Goal: Task Accomplishment & Management: Manage account settings

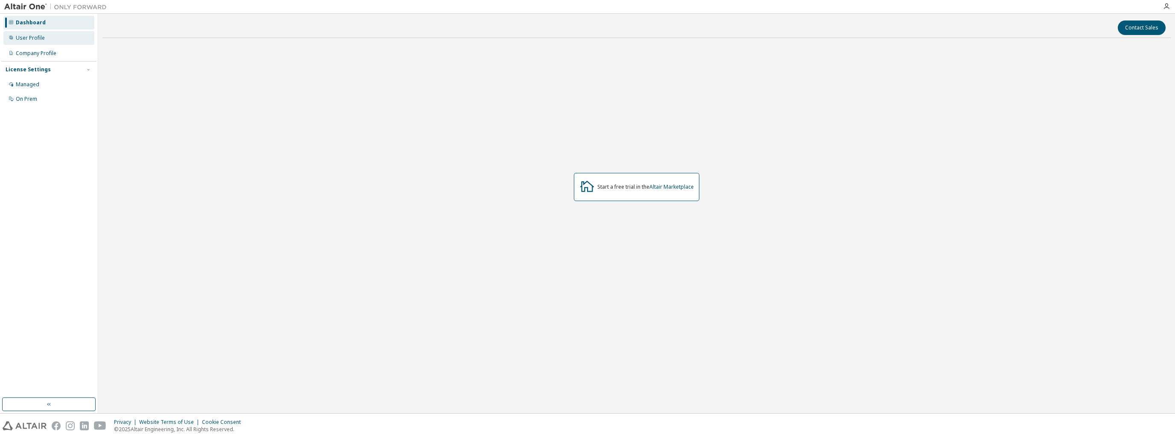
click at [35, 38] on div "User Profile" at bounding box center [30, 38] width 29 height 7
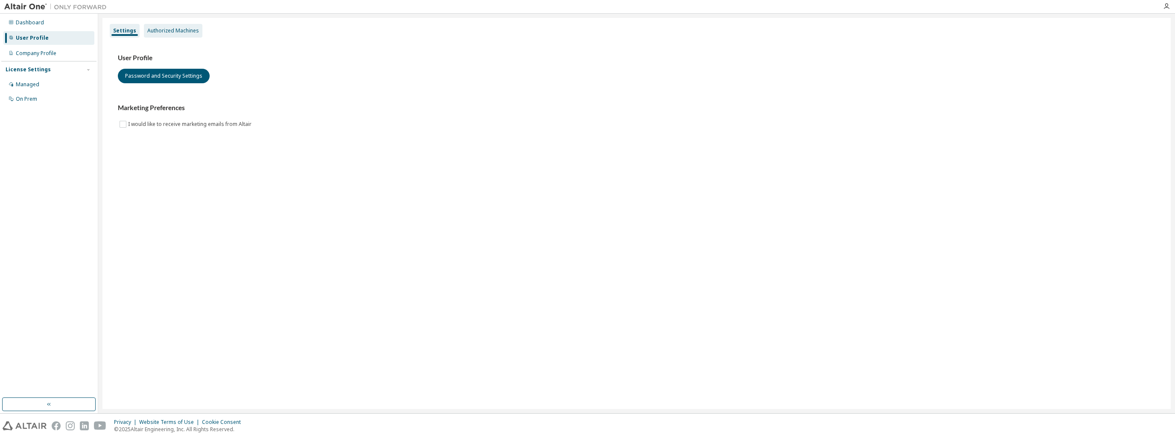
click at [175, 29] on div "Authorized Machines" at bounding box center [173, 30] width 52 height 7
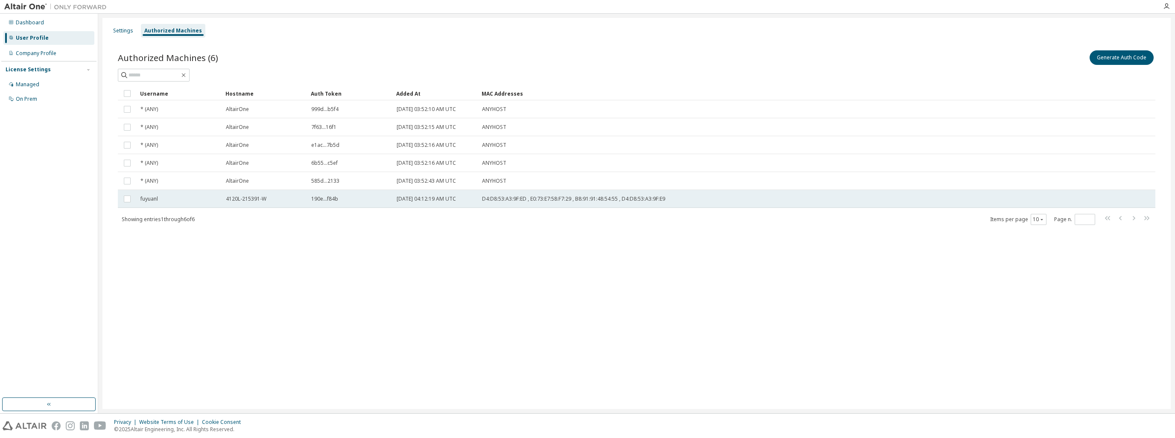
click at [330, 200] on span "190e...f84b" at bounding box center [324, 198] width 27 height 7
click at [496, 200] on span "D4:D8:53:A3:9F:ED , E0:73:E7:58:F7:29 , B8:91:91:48:54:55 , D4:D8:53:A3:9F:E9" at bounding box center [573, 198] width 183 height 7
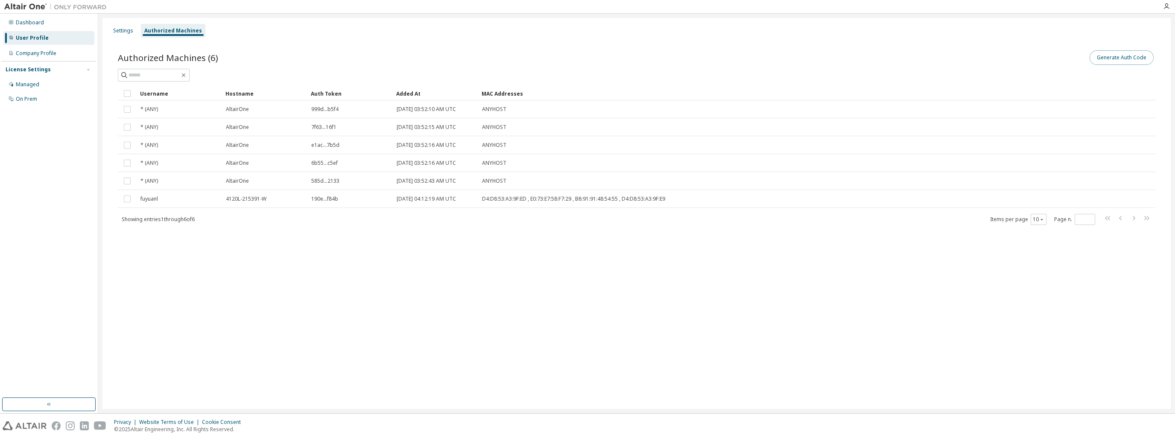
click at [1111, 56] on button "Generate Auth Code" at bounding box center [1121, 57] width 64 height 15
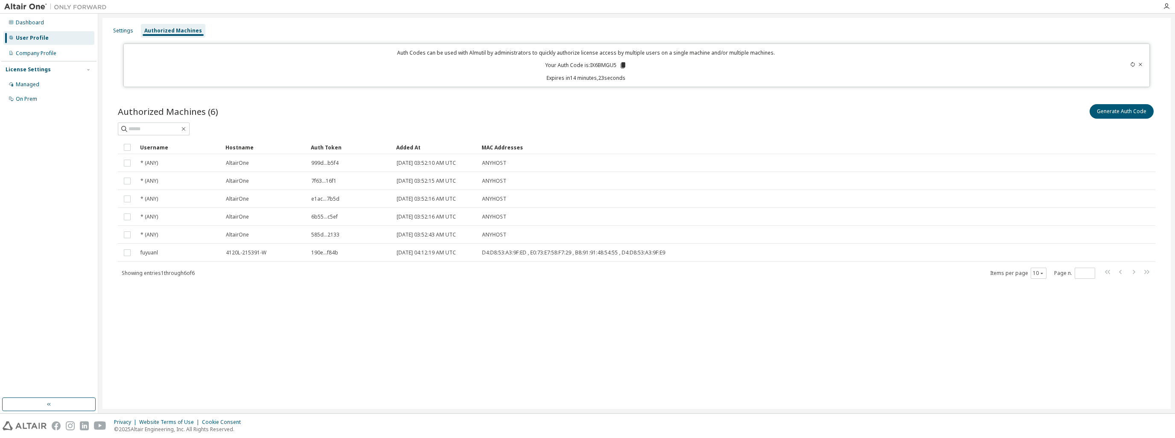
drag, startPoint x: 814, startPoint y: 356, endPoint x: 707, endPoint y: 356, distance: 107.1
click at [814, 356] on div "Settings Authorized Machines Auth Codes can be used with Almutil by administrat…" at bounding box center [636, 213] width 1068 height 391
click at [33, 88] on div "Managed" at bounding box center [48, 85] width 91 height 14
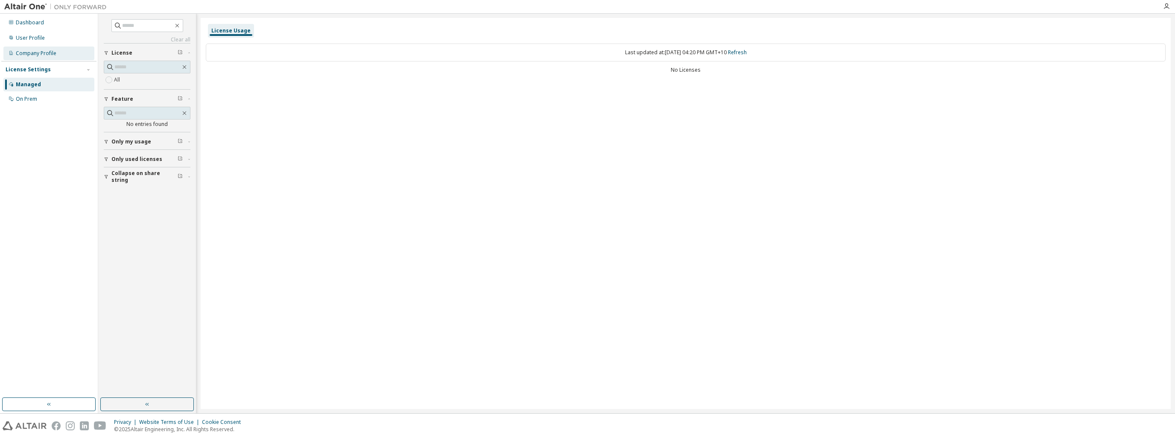
click at [55, 50] on div "Company Profile" at bounding box center [36, 53] width 41 height 7
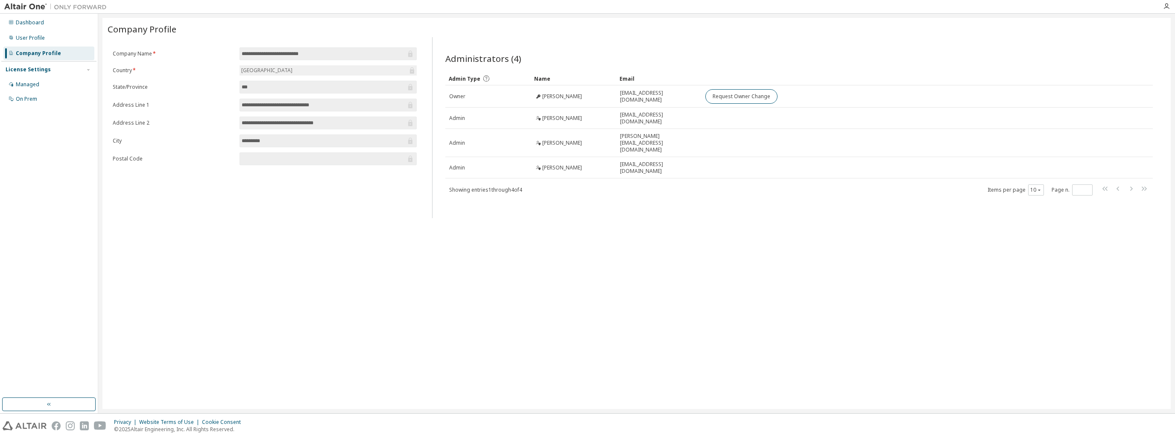
click at [758, 233] on div "**********" at bounding box center [636, 213] width 1068 height 391
click at [29, 84] on div "Managed" at bounding box center [27, 84] width 23 height 7
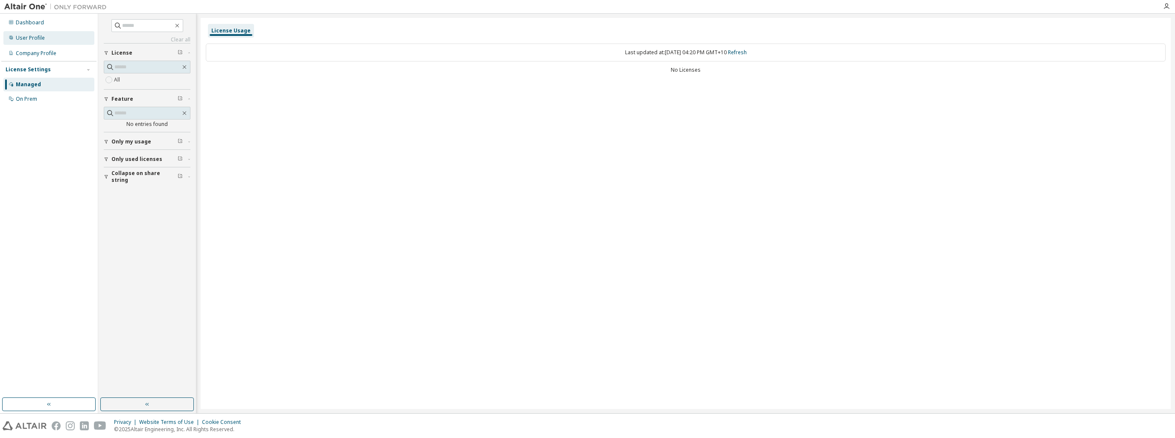
click at [27, 38] on div "User Profile" at bounding box center [30, 38] width 29 height 7
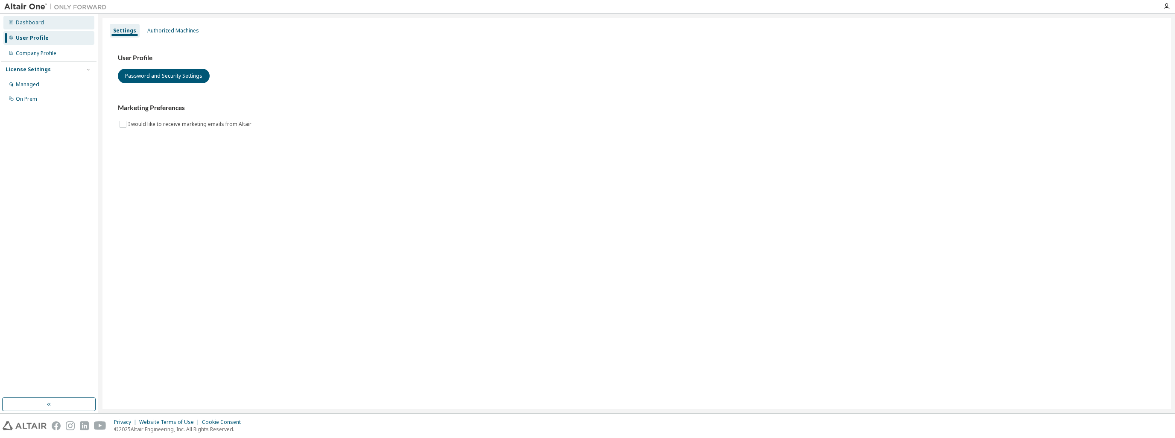
click at [37, 20] on div "Dashboard" at bounding box center [30, 22] width 28 height 7
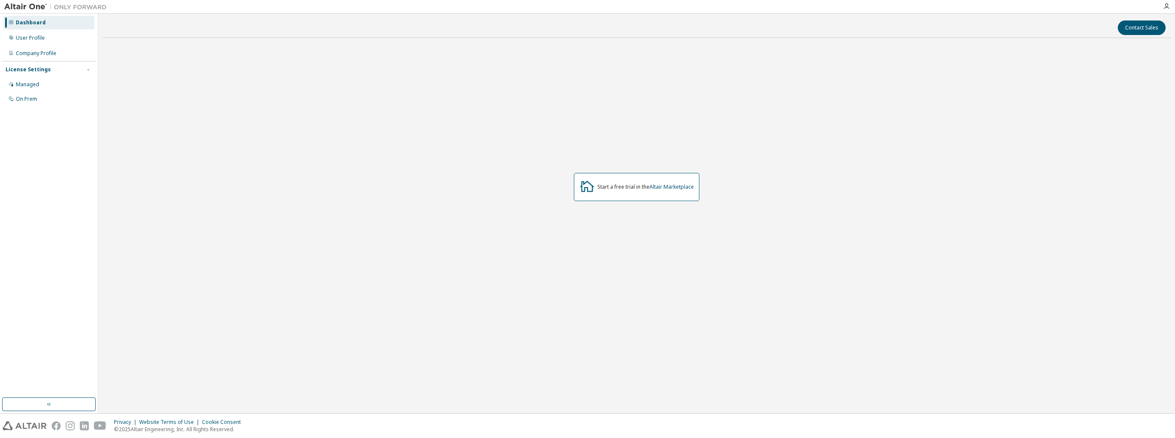
click at [39, 68] on div "License Settings" at bounding box center [28, 69] width 45 height 7
click at [37, 67] on div "License Settings" at bounding box center [28, 69] width 45 height 7
click at [40, 82] on div "Managed" at bounding box center [48, 85] width 91 height 14
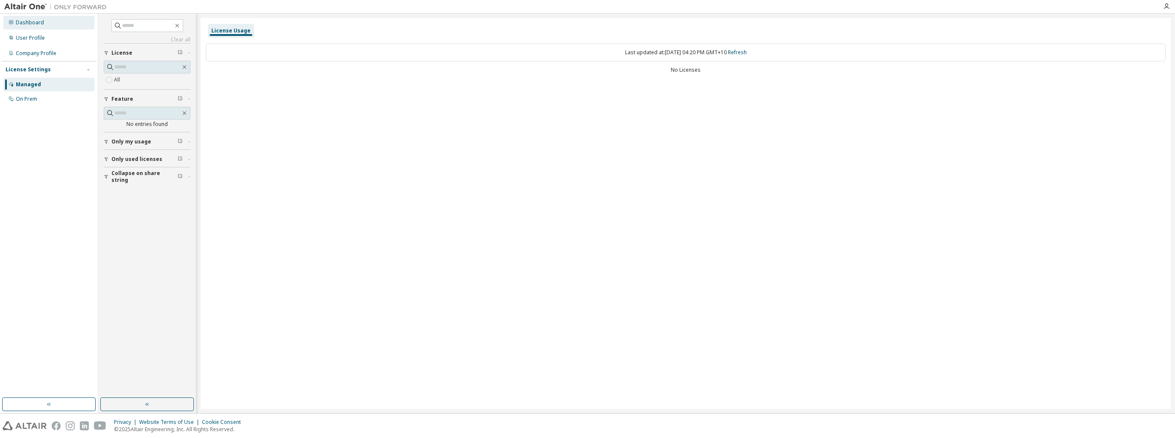
click at [31, 22] on div "Dashboard" at bounding box center [30, 22] width 28 height 7
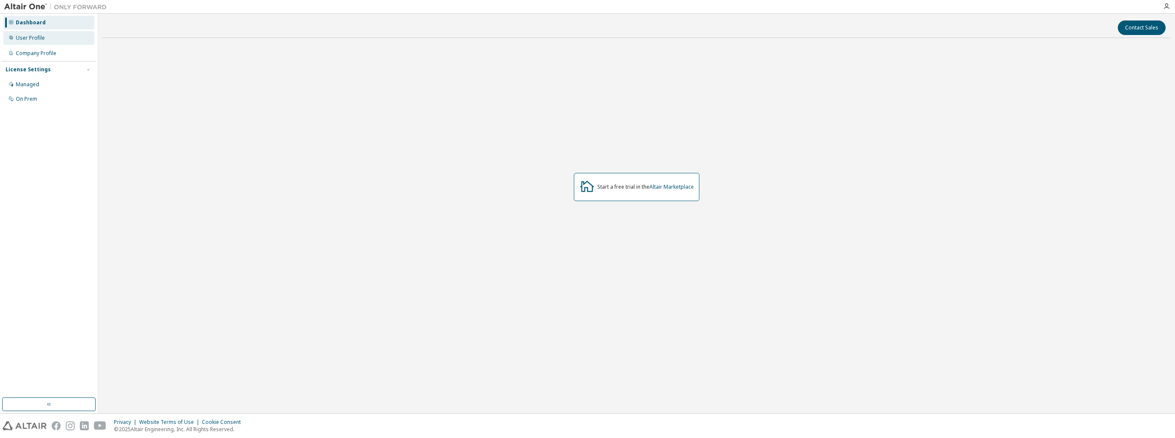
click at [35, 38] on div "User Profile" at bounding box center [30, 38] width 29 height 7
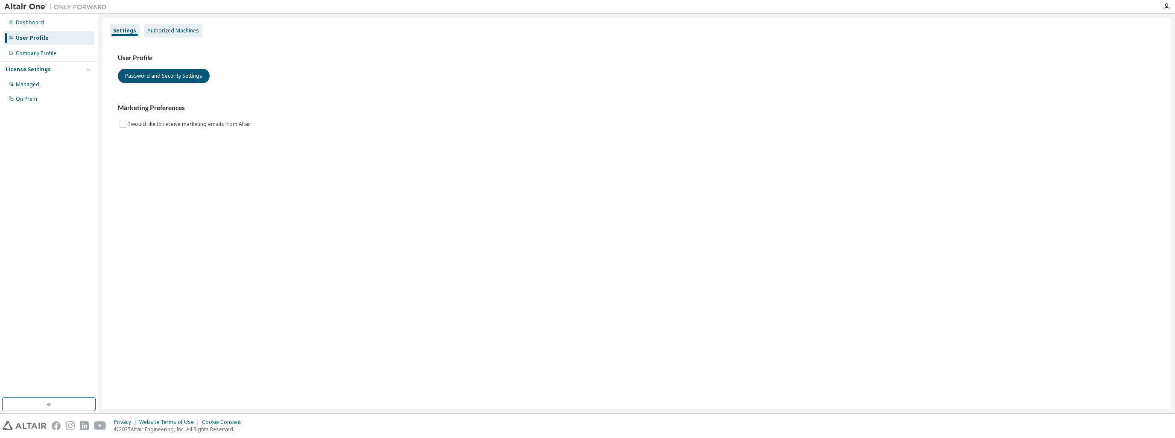
click at [179, 33] on div "Authorized Machines" at bounding box center [173, 30] width 52 height 7
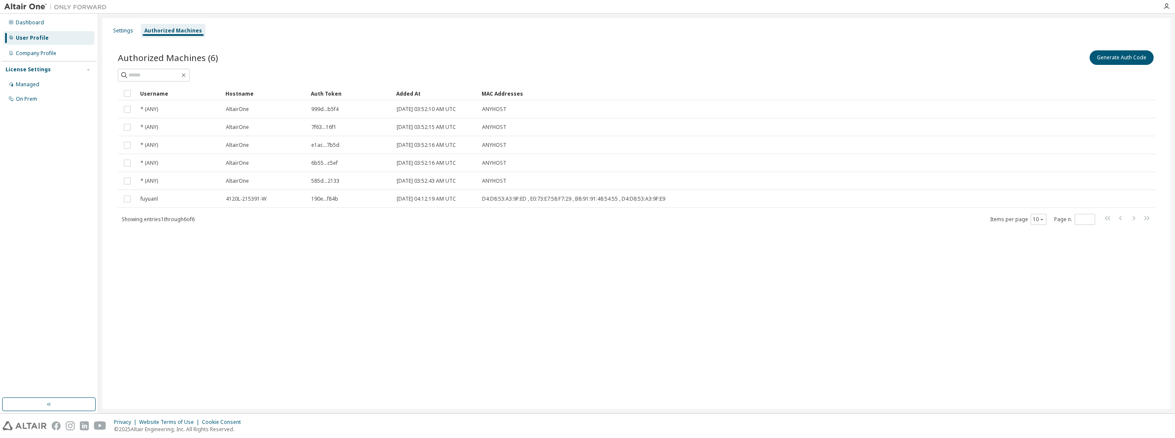
click at [503, 289] on div "Settings Authorized Machines Authorized Machines (6) Generate Auth Code Clear L…" at bounding box center [636, 213] width 1068 height 391
click at [50, 55] on div "Company Profile" at bounding box center [36, 53] width 41 height 7
